Goal: Communication & Community: Answer question/provide support

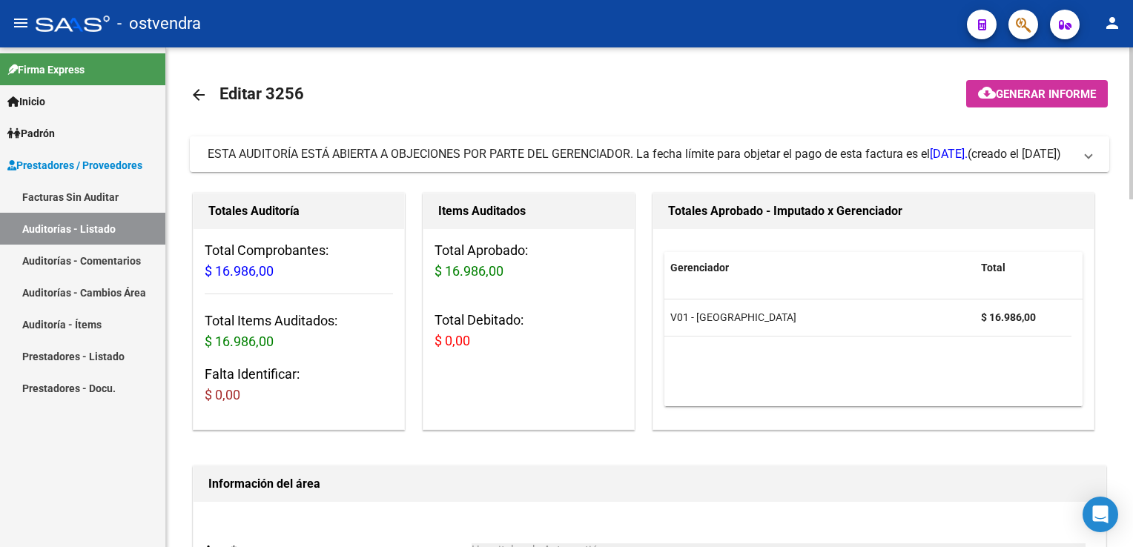
click at [1079, 150] on span "ESTA AUDITORÍA ESTÁ ABIERTA A OBJECIONES POR PARTE DEL GERENCIADOR. La fecha lí…" at bounding box center [647, 154] width 878 height 16
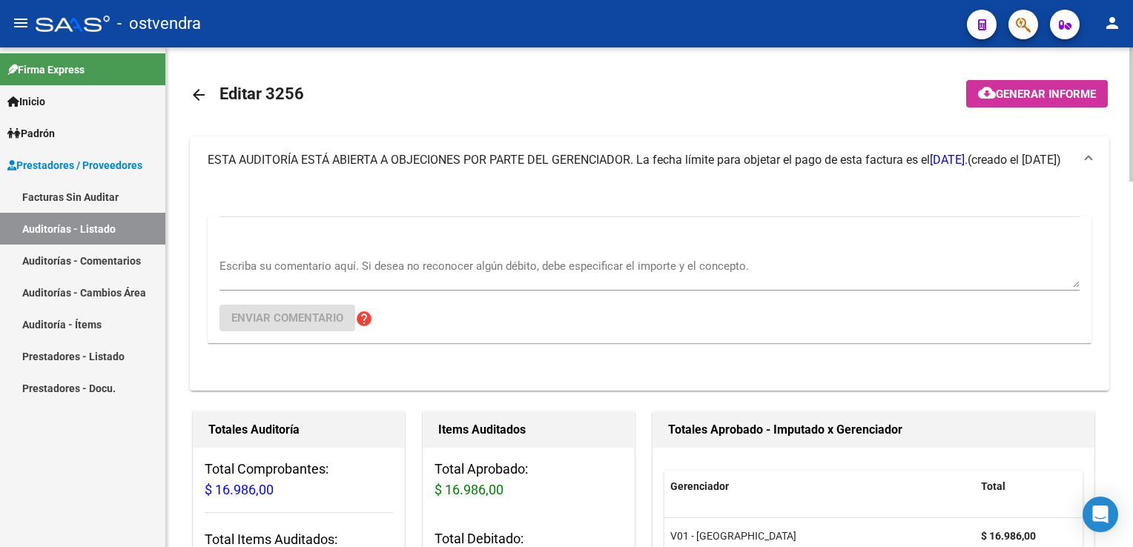
click at [424, 266] on textarea "Escriba su comentario aquí. Si desea no reconocer algún débito, debe especifica…" at bounding box center [649, 273] width 860 height 30
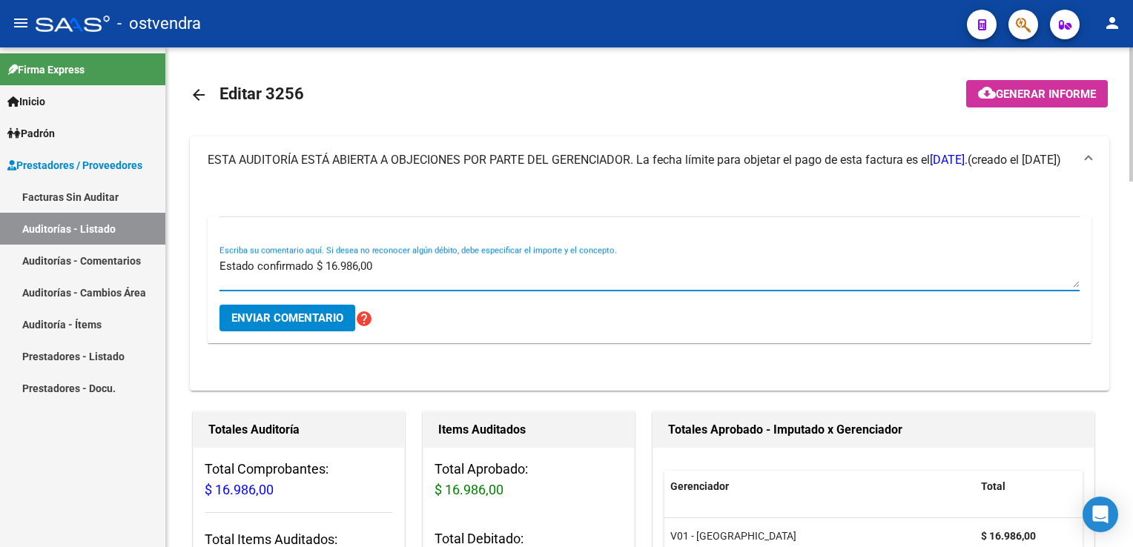
type textarea "Estado confirmado $ 16.986,00"
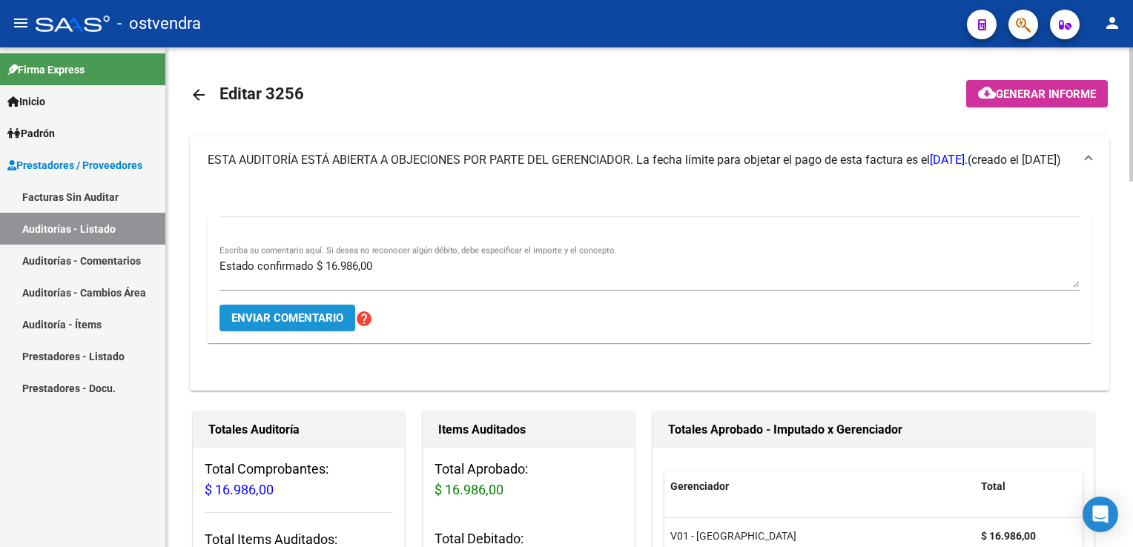
click at [286, 323] on span "Enviar comentario" at bounding box center [287, 317] width 112 height 13
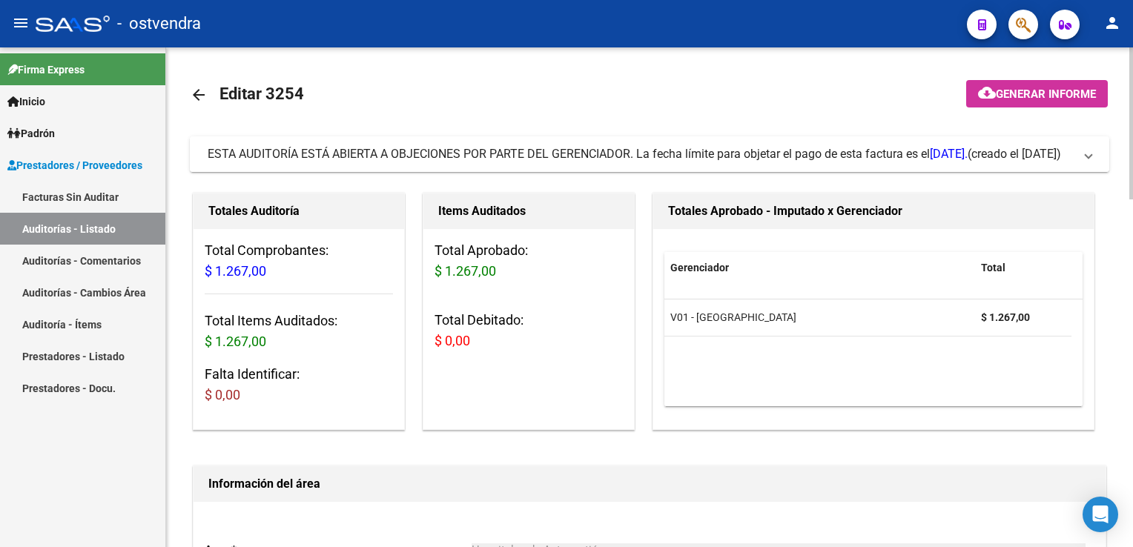
click at [1096, 159] on mat-expansion-panel-header "ESTA AUDITORÍA ESTÁ ABIERTA A OBJECIONES POR PARTE DEL GERENCIADOR. La fecha lí…" at bounding box center [650, 154] width 920 height 36
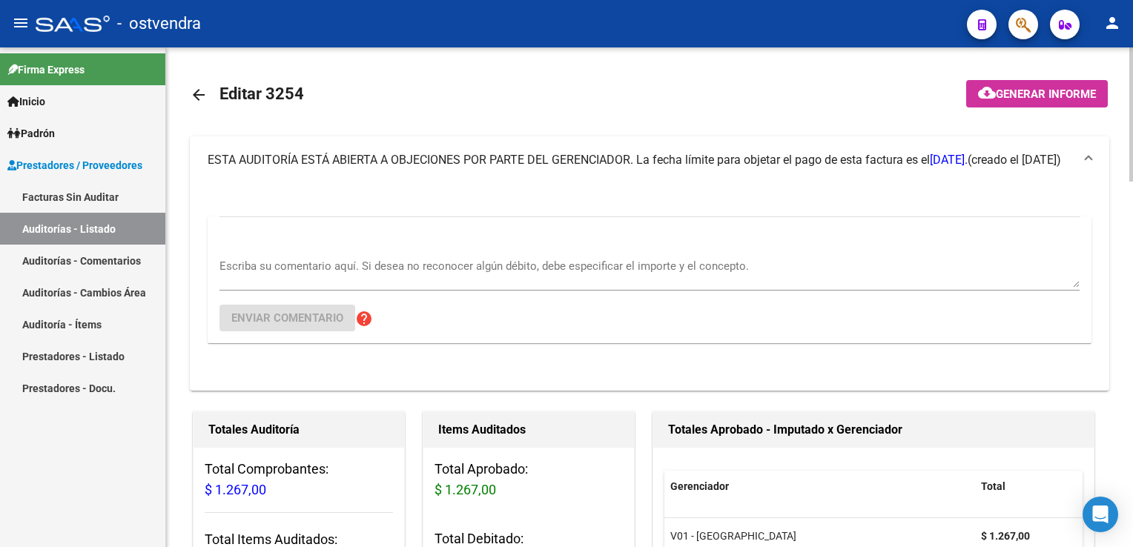
click at [443, 268] on textarea "Escriba su comentario aquí. Si desea no reconocer algún débito, debe especifica…" at bounding box center [649, 273] width 860 height 30
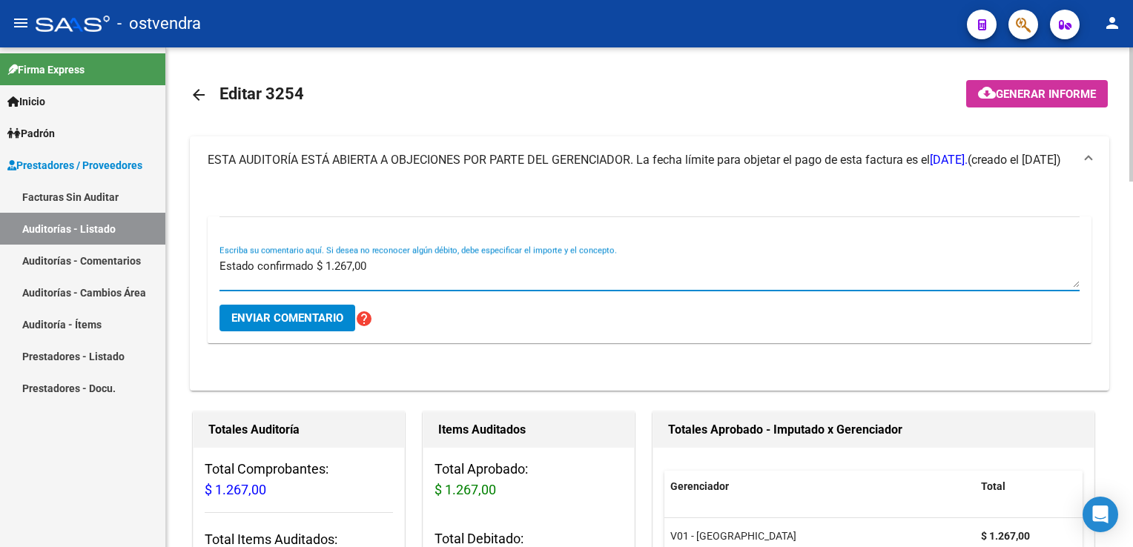
type textarea "Estado confirmado $ 1.267,00"
click at [294, 307] on button "Enviar comentario" at bounding box center [287, 318] width 136 height 27
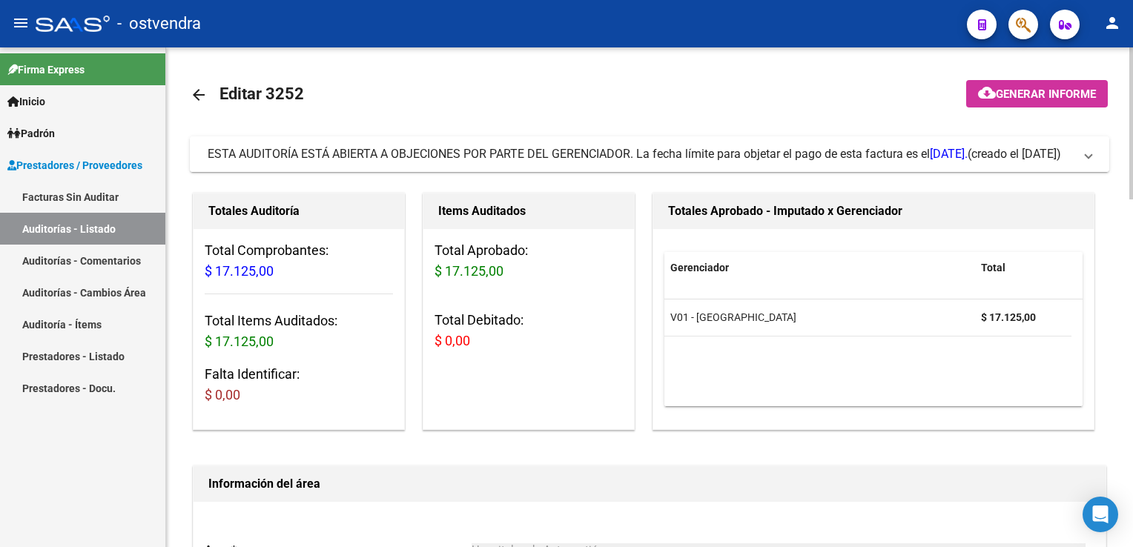
click at [1093, 168] on mat-expansion-panel-header "ESTA AUDITORÍA ESTÁ ABIERTA A OBJECIONES POR PARTE DEL GERENCIADOR. La fecha lí…" at bounding box center [650, 154] width 920 height 36
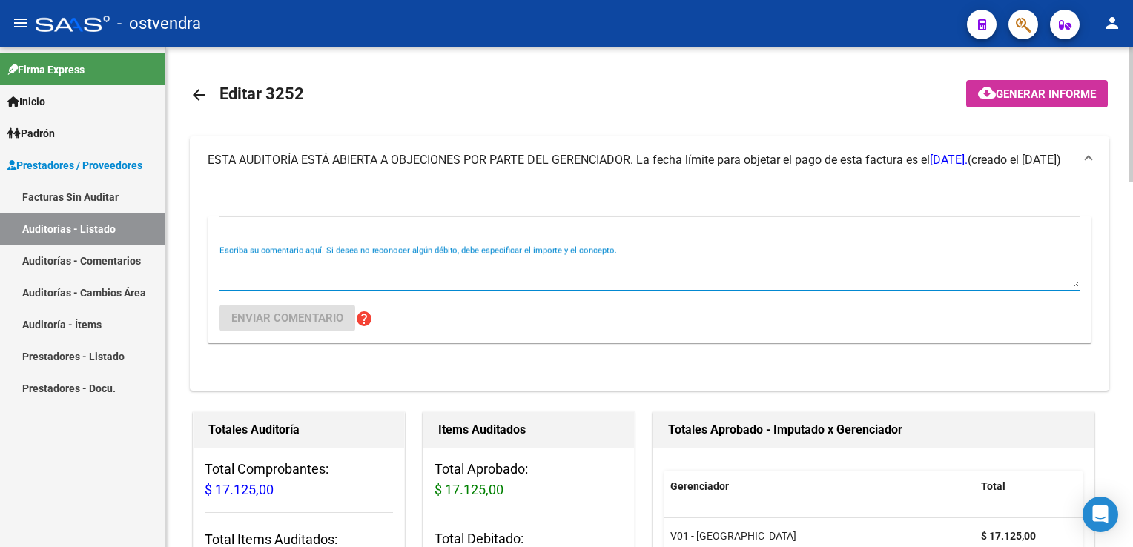
click at [483, 259] on textarea "Escriba su comentario aquí. Si desea no reconocer algún débito, debe especifica…" at bounding box center [649, 273] width 860 height 30
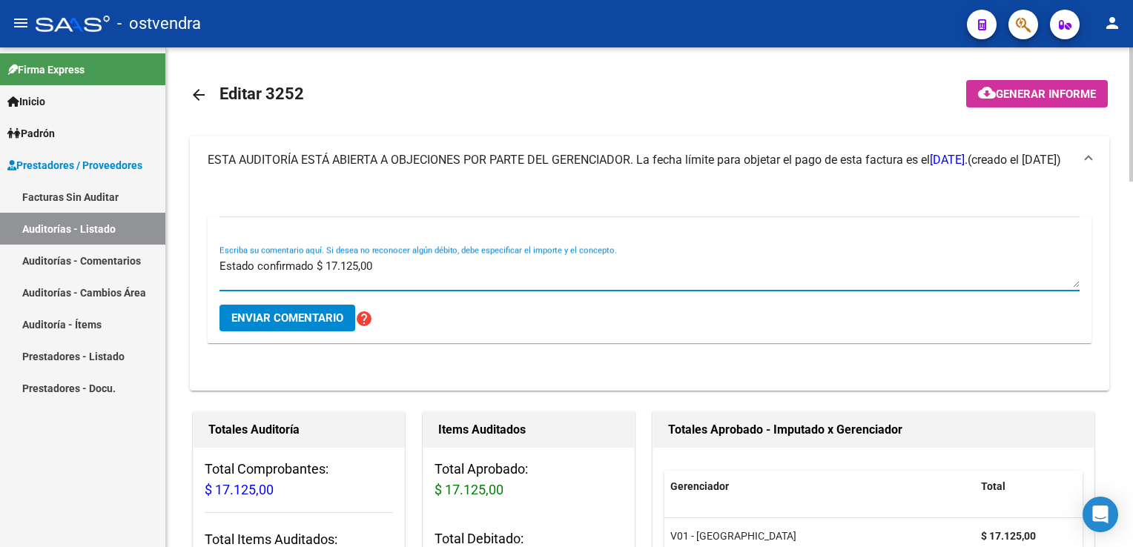
type textarea "Estado confirmado $ 17.125,00"
click at [329, 315] on span "Enviar comentario" at bounding box center [287, 317] width 112 height 13
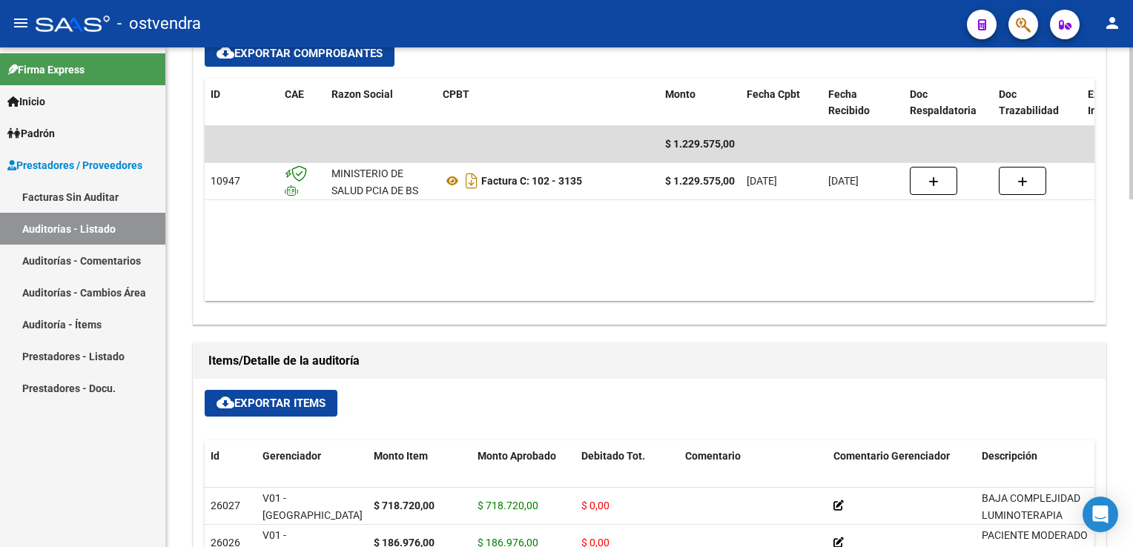
scroll to position [742, 0]
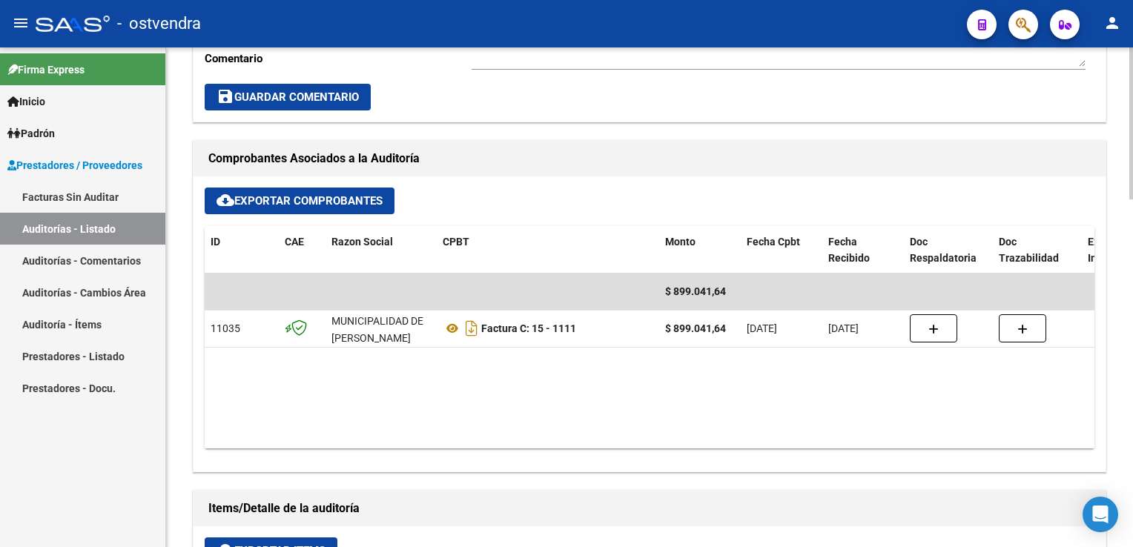
scroll to position [593, 0]
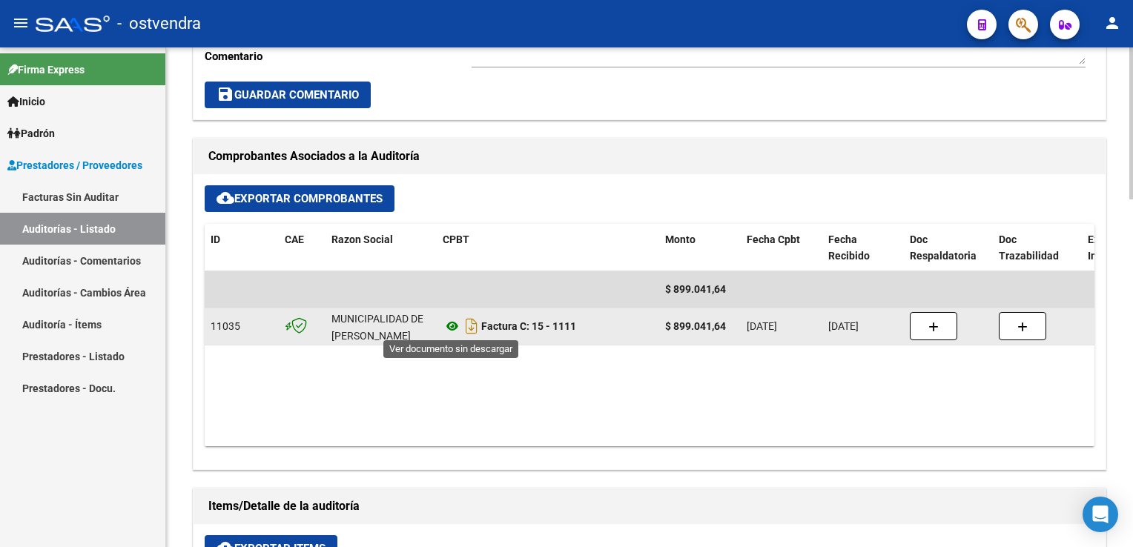
click at [452, 326] on icon at bounding box center [452, 326] width 19 height 18
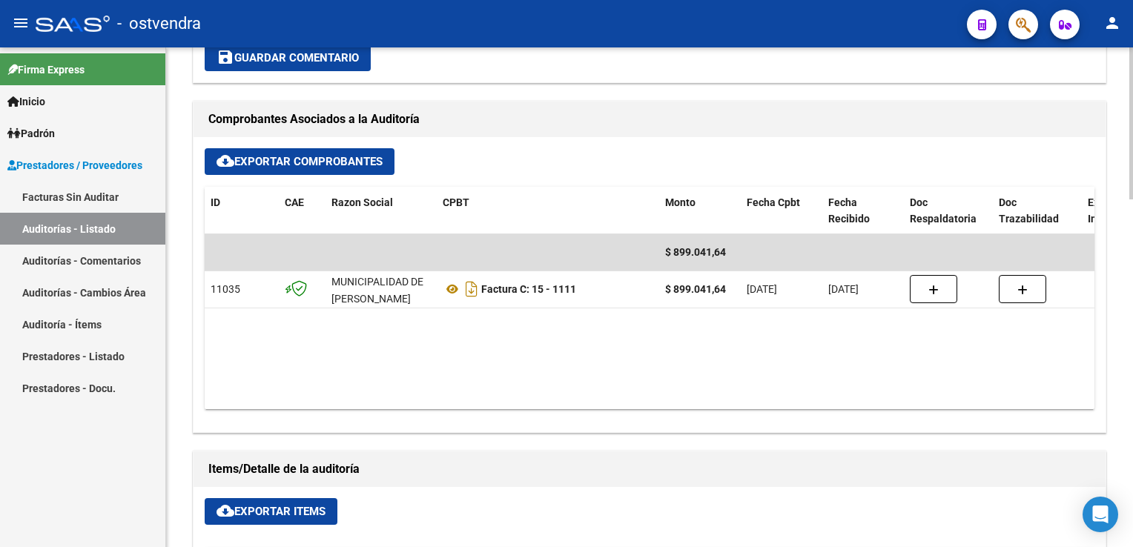
scroll to position [890, 0]
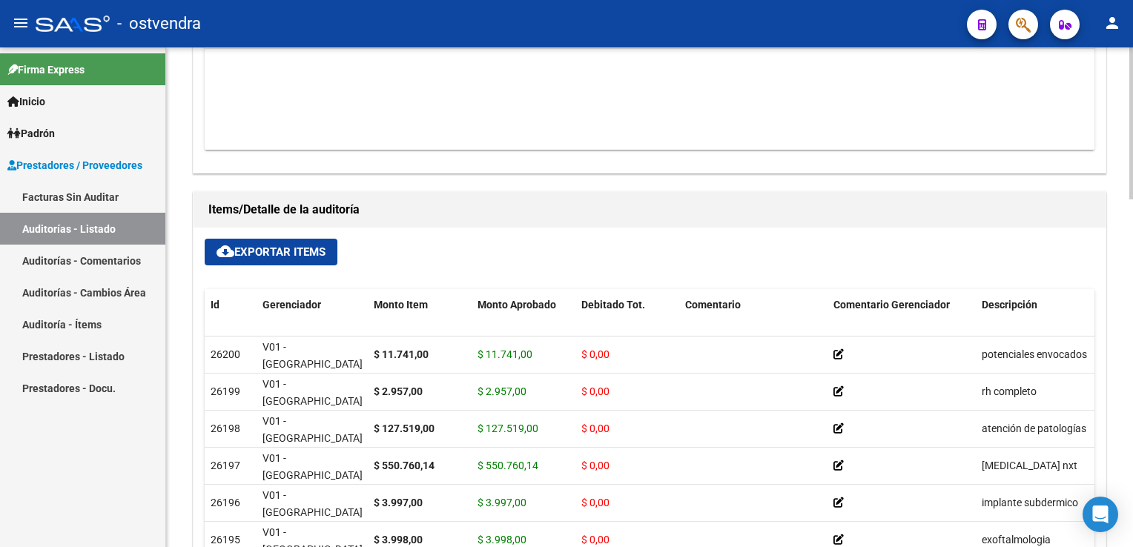
click at [311, 254] on span "cloud_download Exportar Items" at bounding box center [271, 251] width 109 height 13
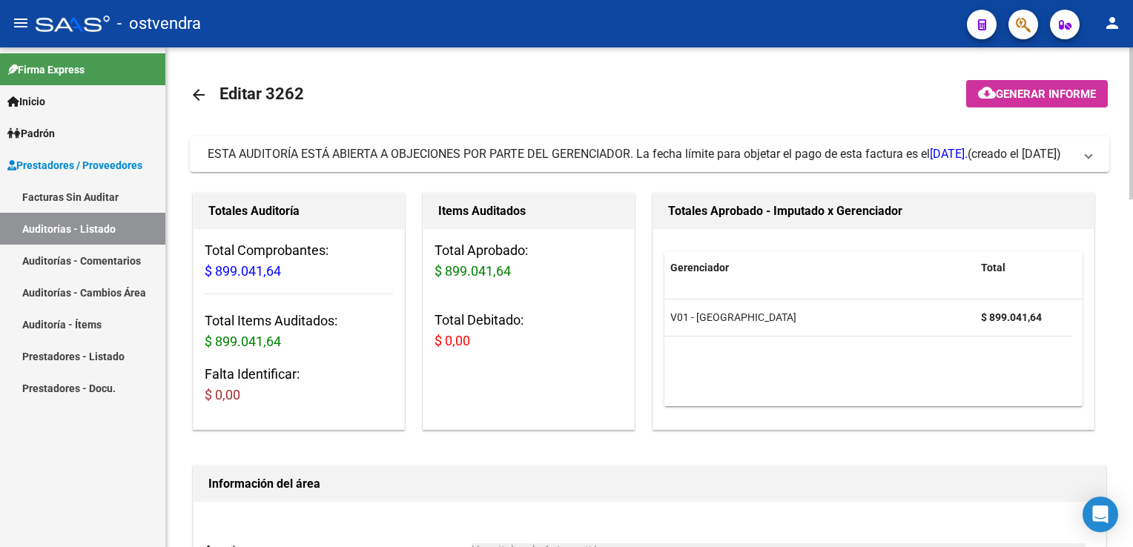
scroll to position [0, 0]
click at [1080, 162] on span "ESTA AUDITORÍA ESTÁ ABIERTA A OBJECIONES POR PARTE DEL GERENCIADOR. La fecha lí…" at bounding box center [647, 154] width 878 height 16
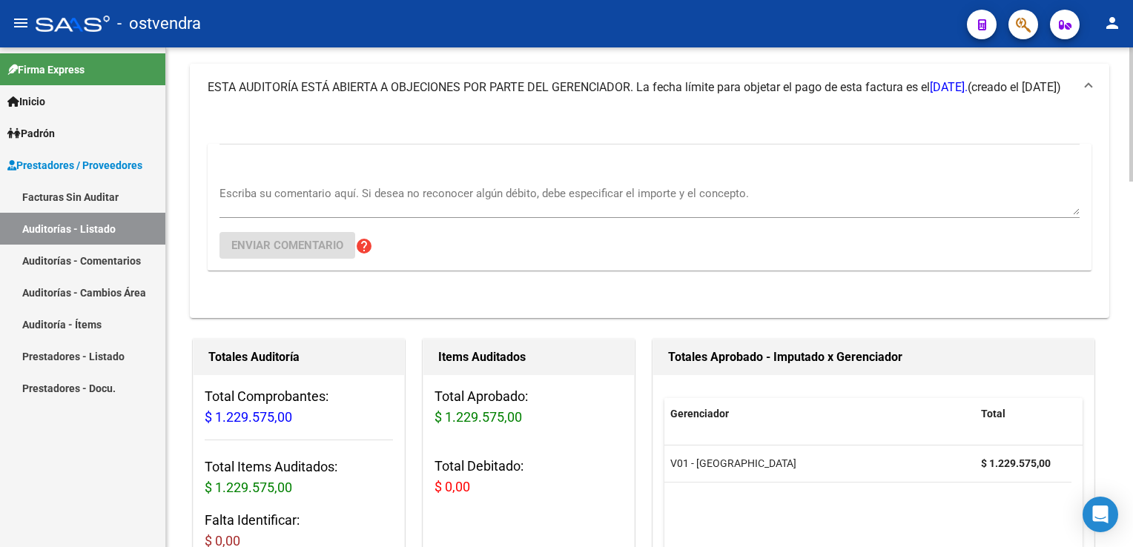
scroll to position [74, 0]
